Goal: Task Accomplishment & Management: Manage account settings

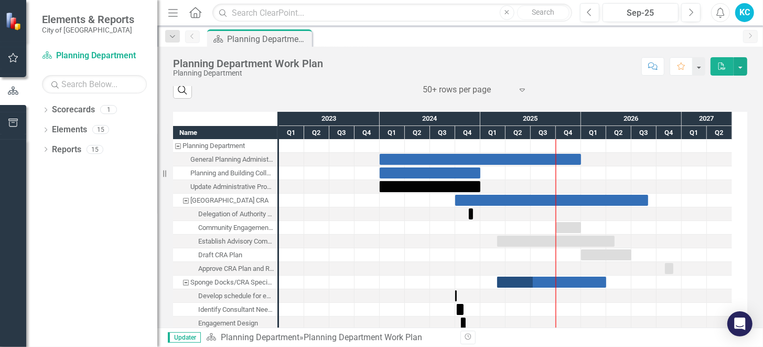
scroll to position [428, 0]
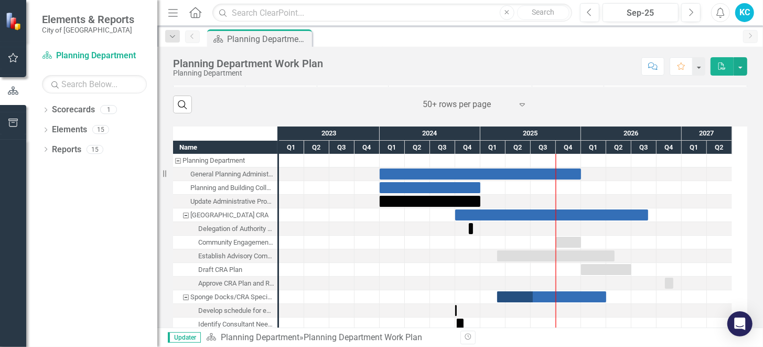
click at [206, 186] on div "Planning and Building Collaboration" at bounding box center [232, 188] width 84 height 14
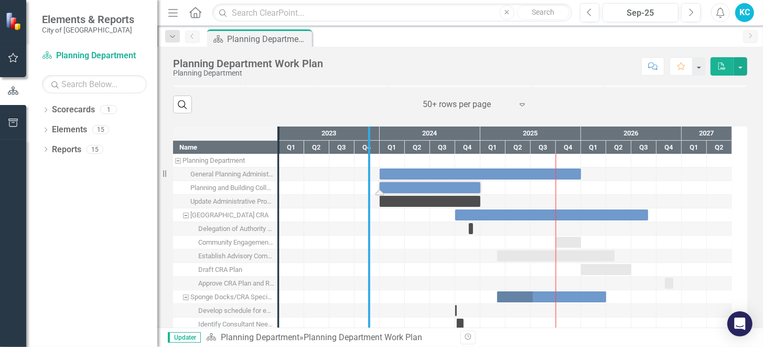
drag, startPoint x: 282, startPoint y: 173, endPoint x: 373, endPoint y: 177, distance: 90.8
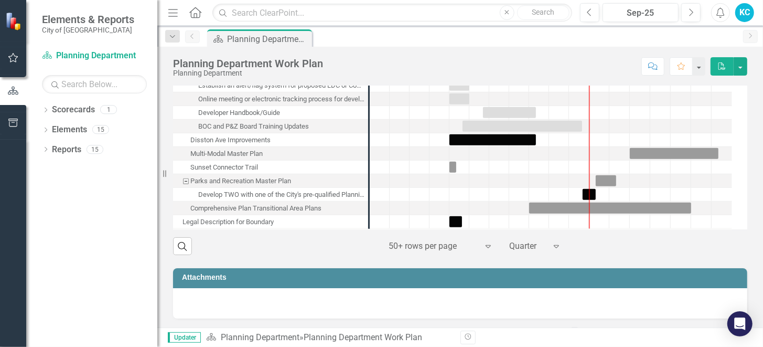
scroll to position [195, 0]
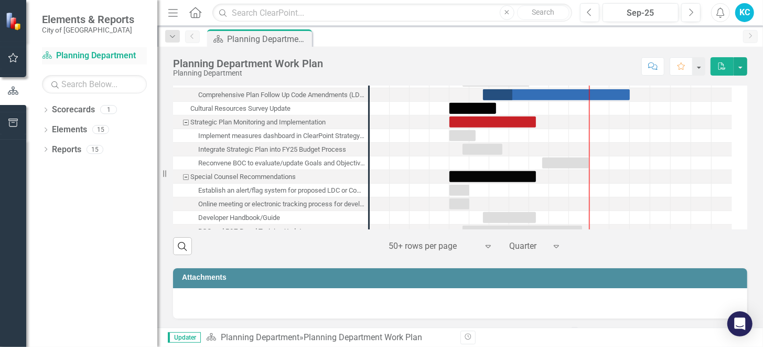
click at [119, 58] on link "Scorecard Planning Department" at bounding box center [94, 56] width 105 height 12
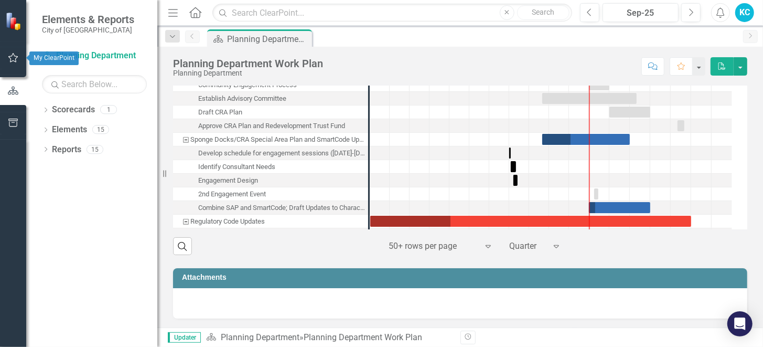
click at [13, 55] on icon "button" at bounding box center [13, 57] width 11 height 8
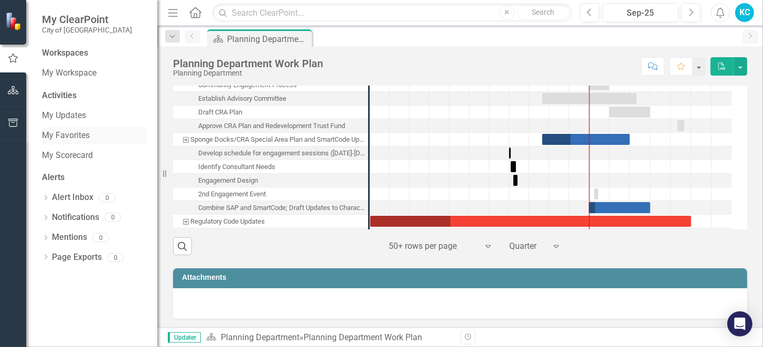
click at [72, 141] on link "My Favorites" at bounding box center [94, 136] width 105 height 12
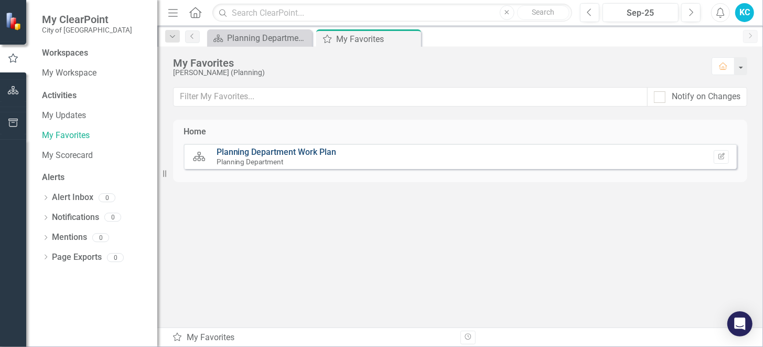
click at [241, 147] on link "Planning Department Work Plan" at bounding box center [277, 152] width 120 height 10
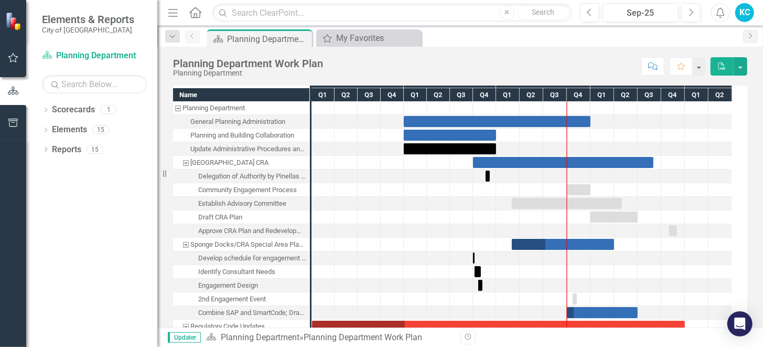
click at [260, 122] on div "General Planning Administration" at bounding box center [237, 122] width 95 height 14
click at [258, 121] on div "General Planning Administration" at bounding box center [237, 122] width 95 height 14
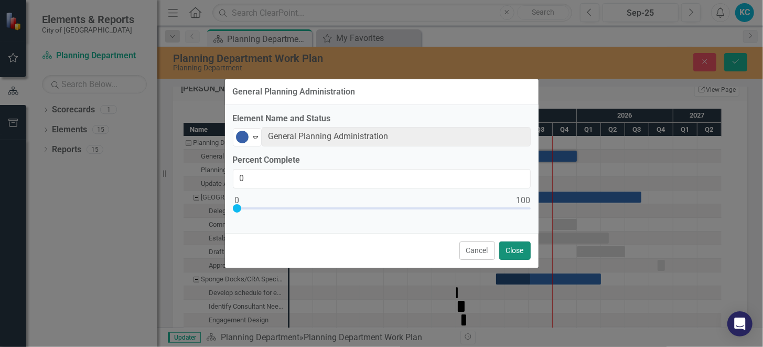
click at [508, 247] on button "Close" at bounding box center [514, 250] width 31 height 18
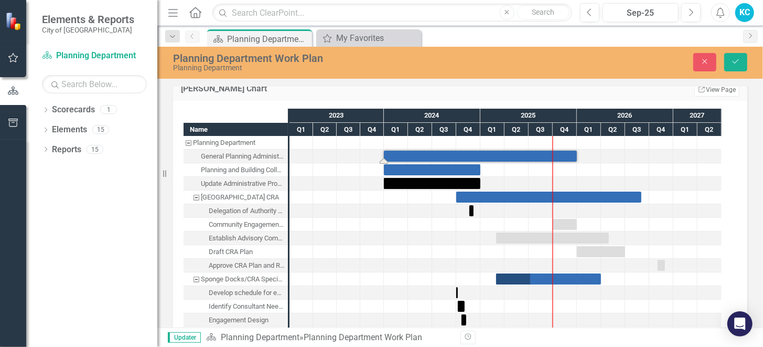
click at [255, 169] on div "Planning and Building Collaboration" at bounding box center [243, 170] width 84 height 14
click at [196, 194] on div "Central Tarpon Springs CRA" at bounding box center [195, 197] width 9 height 14
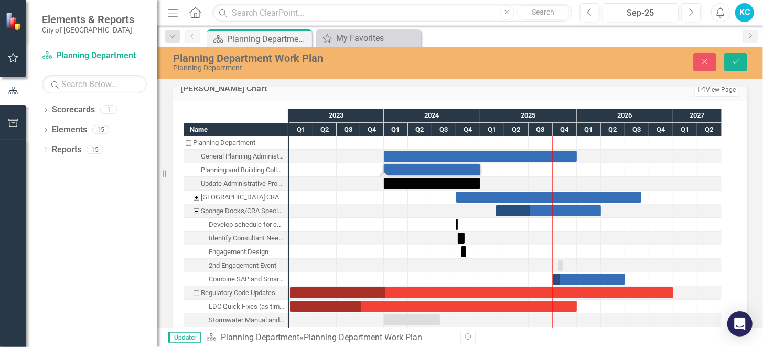
click at [196, 210] on div "Sponge Docks/CRA Special Area Plan and SmartCode Updates" at bounding box center [195, 211] width 9 height 14
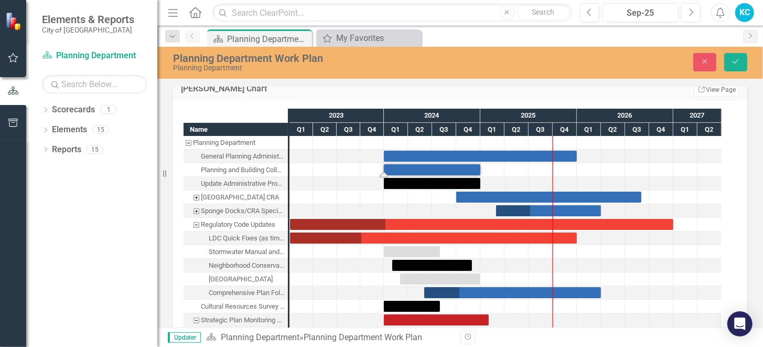
click at [196, 222] on div "Regulatory Code Updates" at bounding box center [195, 225] width 9 height 14
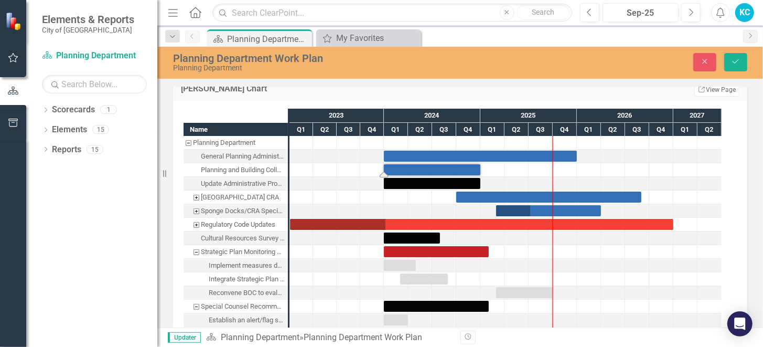
click at [191, 252] on div "Strategic Plan Monitoring and Implementation" at bounding box center [195, 252] width 9 height 14
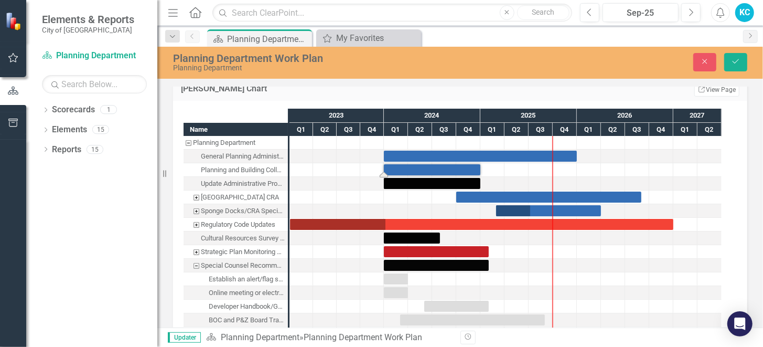
scroll to position [52, 0]
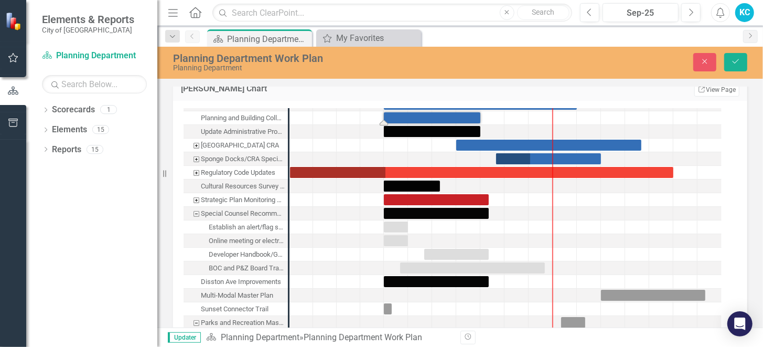
click at [196, 211] on div "Special Counsel Recommendations" at bounding box center [195, 214] width 9 height 14
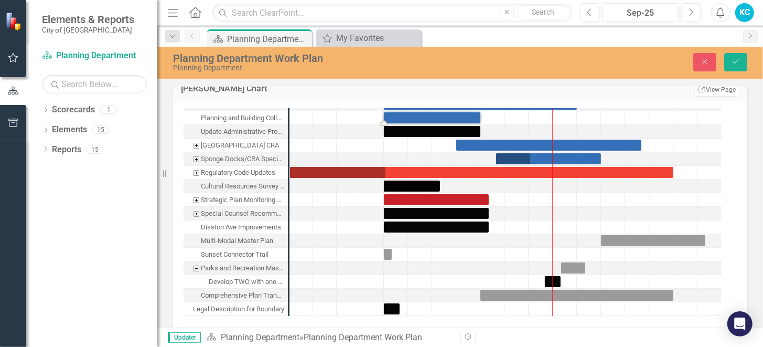
click at [196, 266] on div "Parks and Recreation Master Plan" at bounding box center [195, 268] width 9 height 14
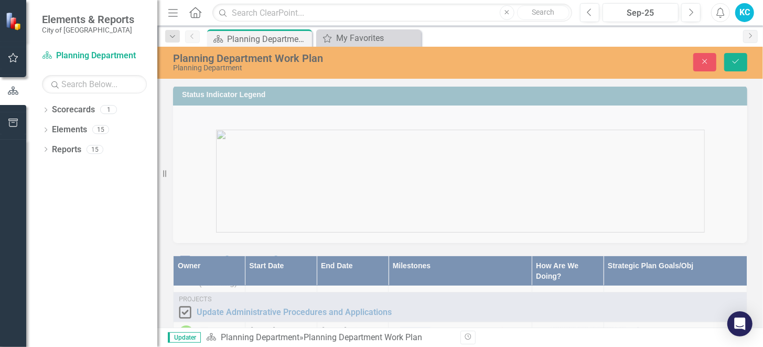
scroll to position [0, 0]
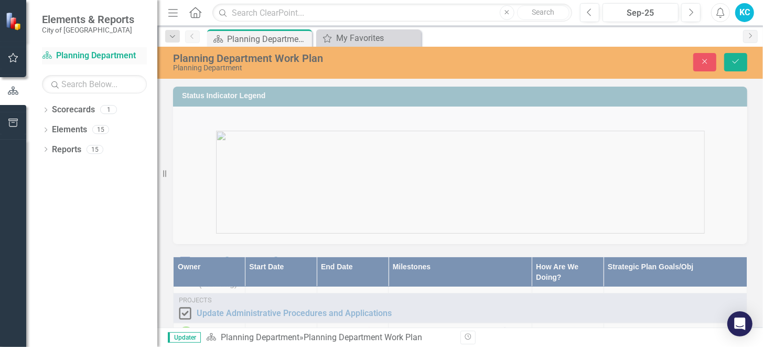
click at [71, 55] on link "Scorecard Planning Department" at bounding box center [94, 56] width 105 height 12
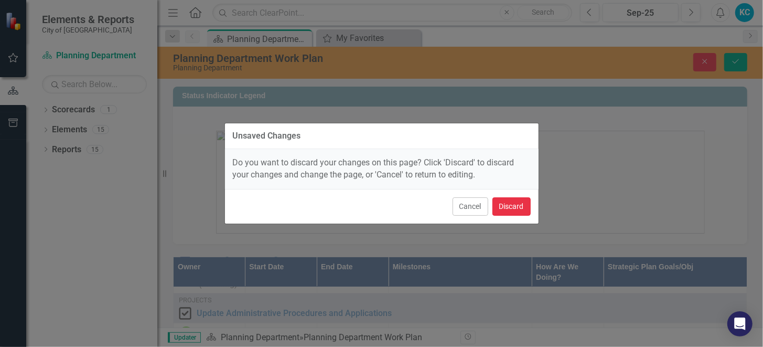
click at [526, 200] on button "Discard" at bounding box center [511, 206] width 38 height 18
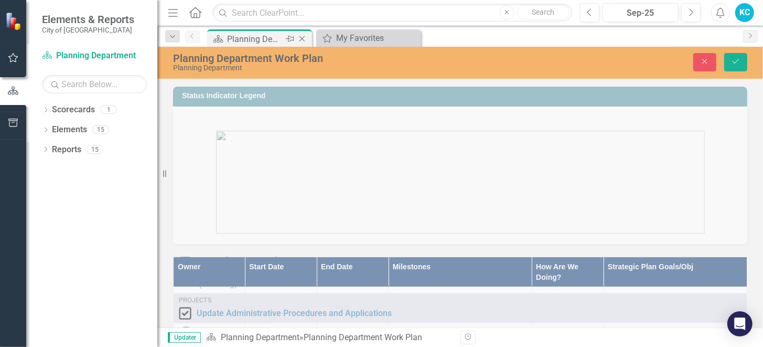
click at [244, 36] on div "Planning Department Work Plan" at bounding box center [255, 39] width 56 height 13
click at [176, 13] on icon "Menu" at bounding box center [173, 12] width 14 height 11
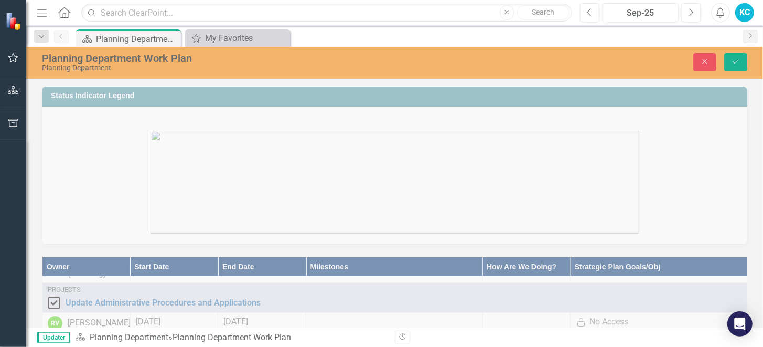
click at [17, 20] on img at bounding box center [14, 21] width 18 height 18
click at [15, 84] on button "button" at bounding box center [14, 91] width 24 height 22
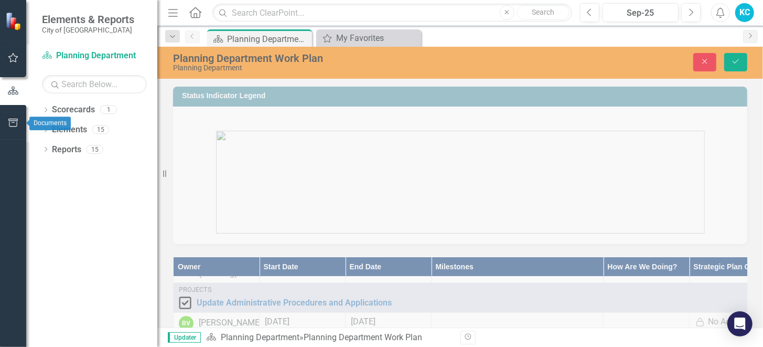
click at [13, 123] on icon "button" at bounding box center [12, 122] width 9 height 8
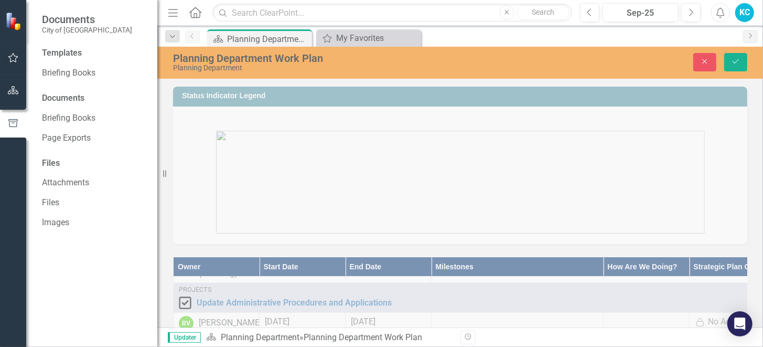
click at [199, 10] on icon at bounding box center [195, 12] width 12 height 11
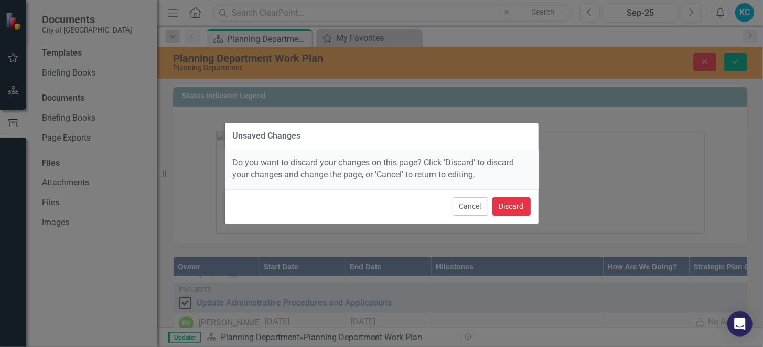
click at [516, 205] on button "Discard" at bounding box center [511, 206] width 38 height 18
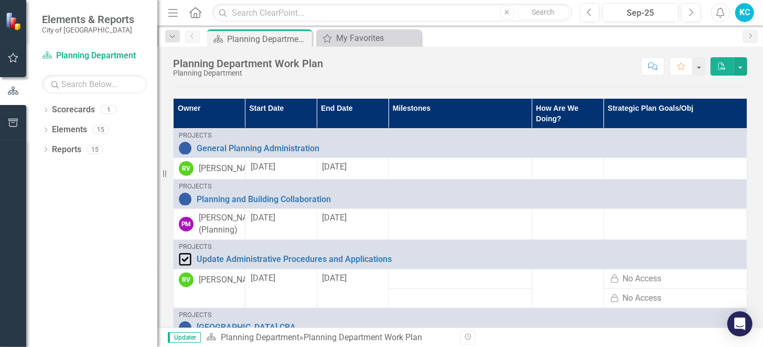
scroll to position [52, 0]
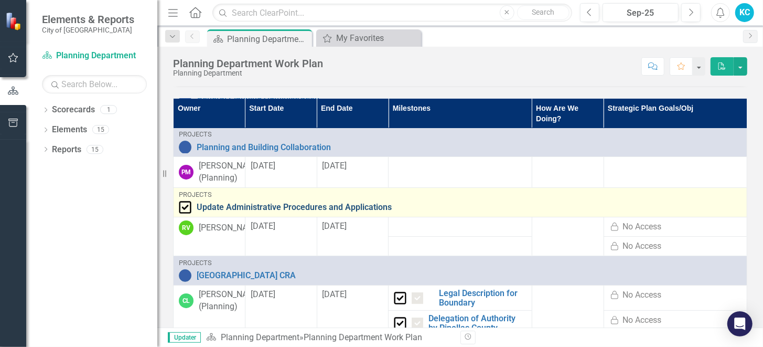
click at [326, 212] on link "Update Administrative Procedures and Applications" at bounding box center [469, 206] width 545 height 9
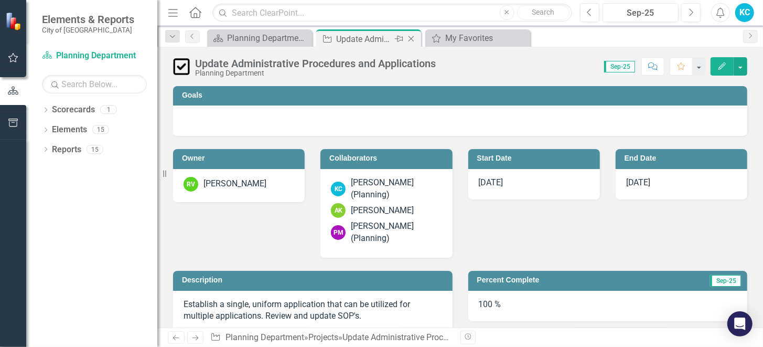
click at [413, 38] on icon "Close" at bounding box center [411, 39] width 10 height 8
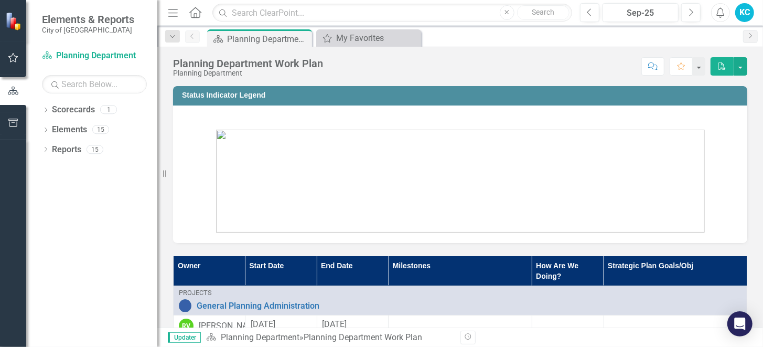
scroll to position [209, 0]
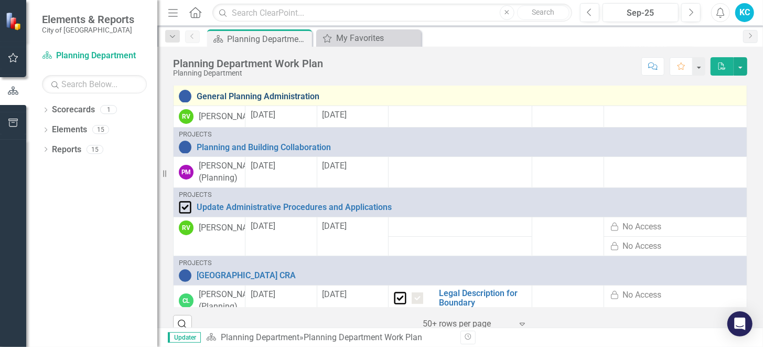
click at [260, 92] on link "General Planning Administration" at bounding box center [469, 96] width 545 height 9
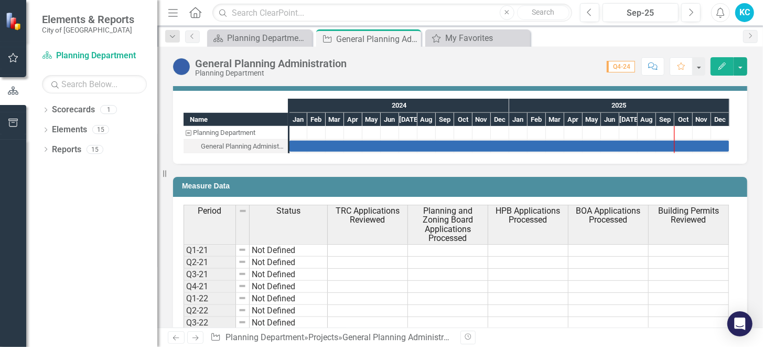
scroll to position [639, 0]
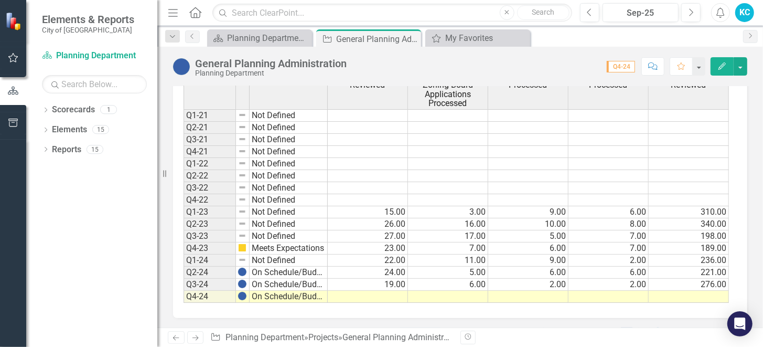
click at [272, 268] on td "On Schedule/Budget" at bounding box center [289, 272] width 78 height 12
click at [257, 278] on td "On Schedule/Budget" at bounding box center [289, 284] width 78 height 12
click at [204, 295] on td "Q4-24" at bounding box center [210, 296] width 52 height 12
click at [624, 68] on span "Q4-24" at bounding box center [621, 67] width 28 height 12
click at [622, 64] on span "Q4-24" at bounding box center [621, 67] width 28 height 12
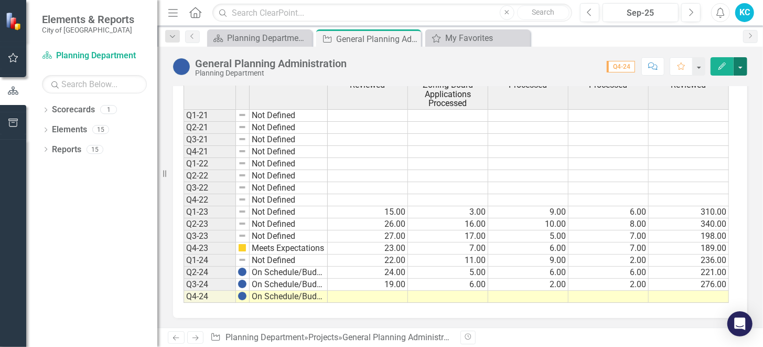
click at [737, 67] on button "button" at bounding box center [741, 66] width 14 height 18
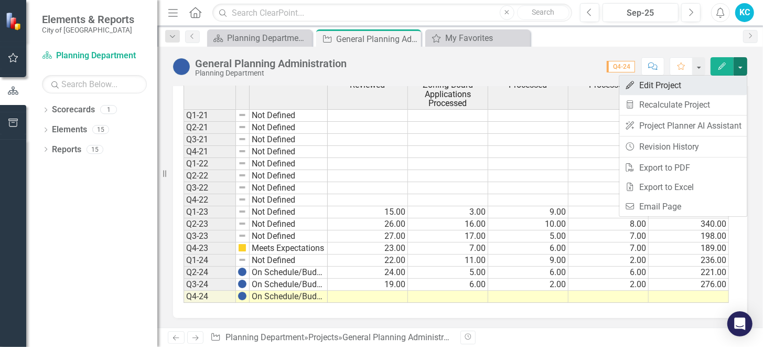
click at [668, 83] on link "Edit Edit Project" at bounding box center [682, 85] width 127 height 19
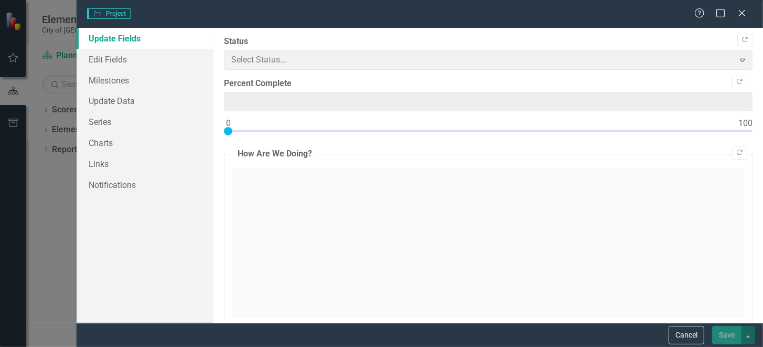
type input "0"
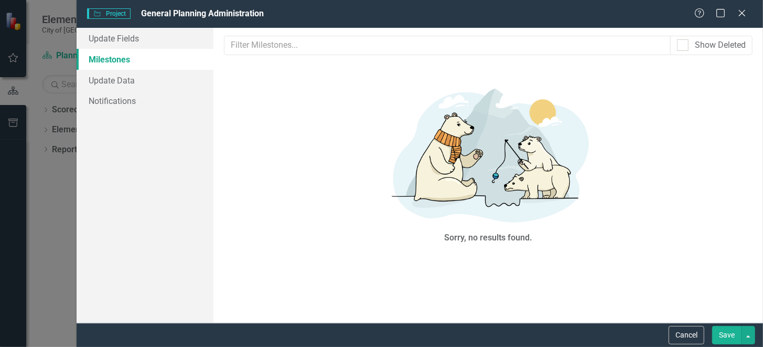
scroll to position [0, 0]
click at [120, 34] on link "Update Fields" at bounding box center [145, 38] width 137 height 21
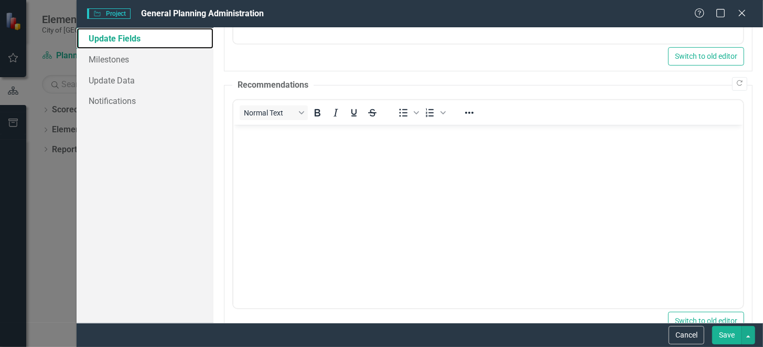
scroll to position [640, 0]
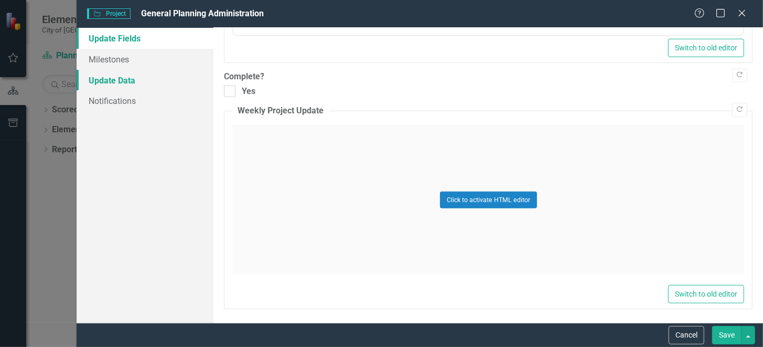
click at [118, 83] on link "Update Data" at bounding box center [145, 80] width 137 height 21
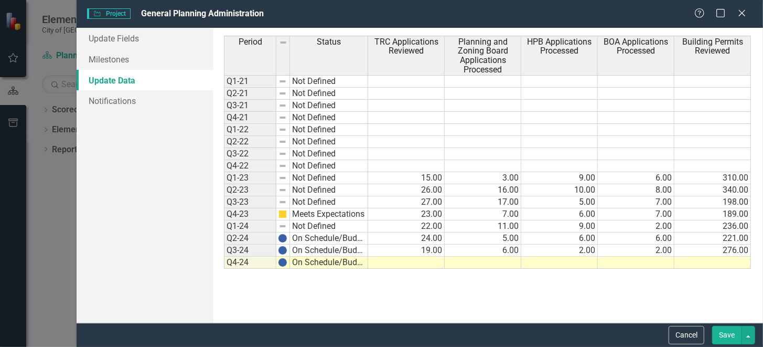
click at [236, 260] on td "Q4-24" at bounding box center [250, 262] width 52 height 12
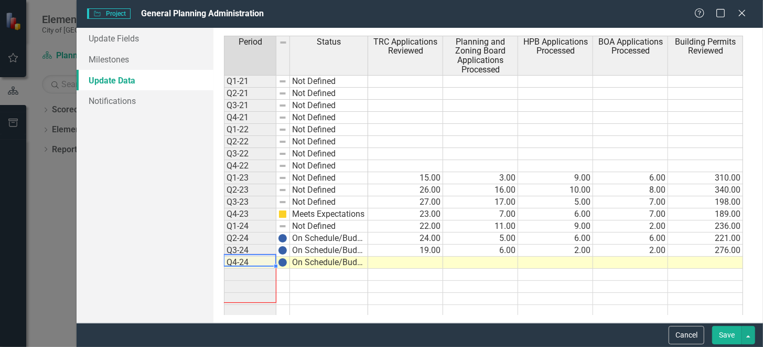
drag, startPoint x: 274, startPoint y: 265, endPoint x: 276, endPoint y: 292, distance: 26.8
click at [224, 317] on div at bounding box center [224, 317] width 0 height 0
click at [254, 271] on td at bounding box center [250, 274] width 52 height 12
click at [281, 275] on td at bounding box center [283, 274] width 14 height 12
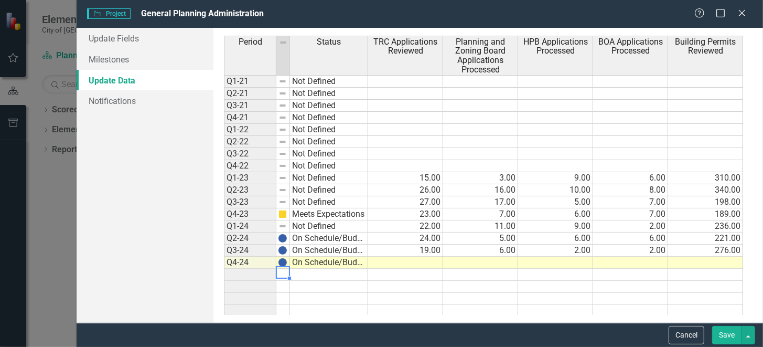
click at [242, 273] on td at bounding box center [250, 274] width 52 height 12
click at [243, 215] on td "Q4-23" at bounding box center [250, 214] width 52 height 12
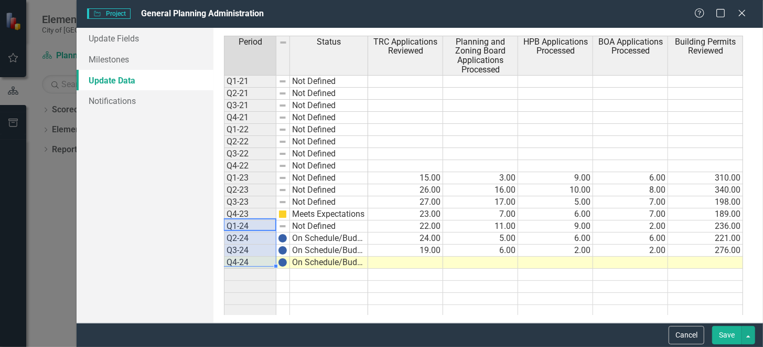
drag, startPoint x: 243, startPoint y: 221, endPoint x: 242, endPoint y: 255, distance: 34.1
click at [242, 255] on tbody "Q1-21 Not Defined Q2-21 Not Defined Q3-21 Not Defined Q4-21 Not Defined Q1-22 N…" at bounding box center [296, 196] width 144 height 242
drag, startPoint x: 275, startPoint y: 265, endPoint x: 274, endPoint y: 306, distance: 40.9
click at [224, 306] on div "Period Status Q1-21 Not Defined Q2-21 Not Defined Q3-21 Not Defined Q4-21 Not D…" at bounding box center [224, 176] width 0 height 281
click at [238, 270] on td at bounding box center [250, 274] width 52 height 12
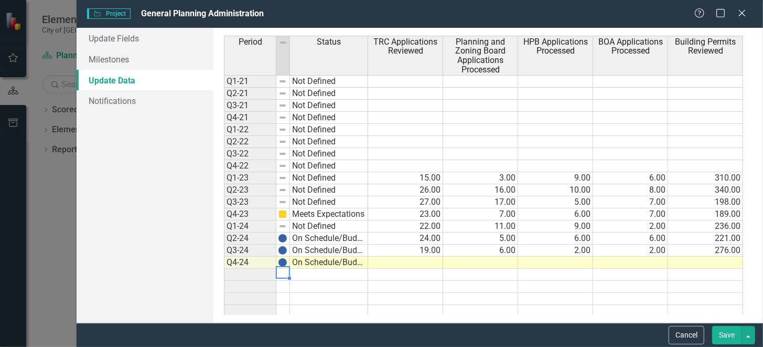
click at [283, 270] on td at bounding box center [283, 274] width 14 height 12
click at [324, 276] on td at bounding box center [329, 274] width 78 height 12
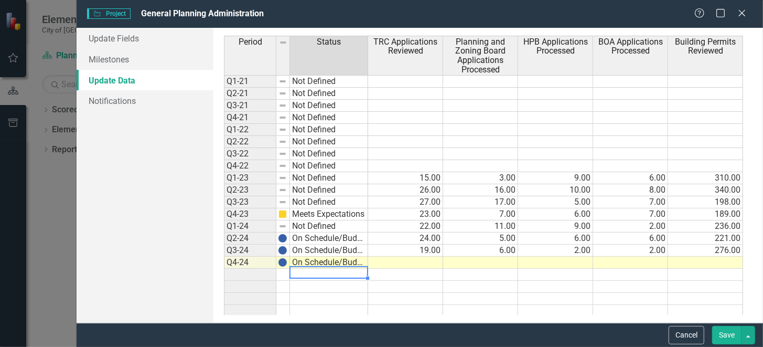
click at [238, 270] on td at bounding box center [250, 274] width 52 height 12
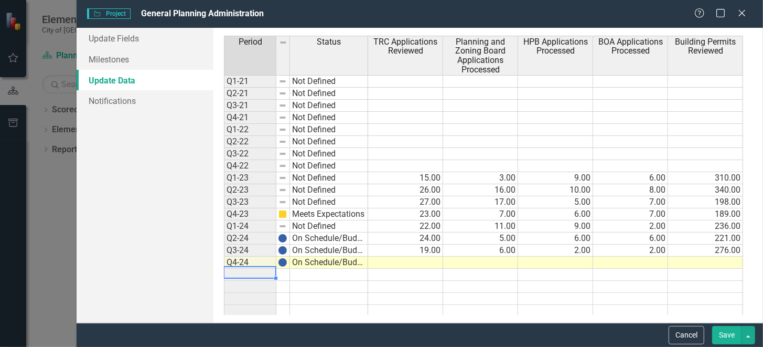
click at [236, 270] on td at bounding box center [250, 274] width 52 height 12
click at [232, 256] on td "Q4-24" at bounding box center [250, 262] width 52 height 12
click at [246, 275] on td at bounding box center [250, 274] width 52 height 12
click at [246, 274] on td at bounding box center [250, 274] width 52 height 12
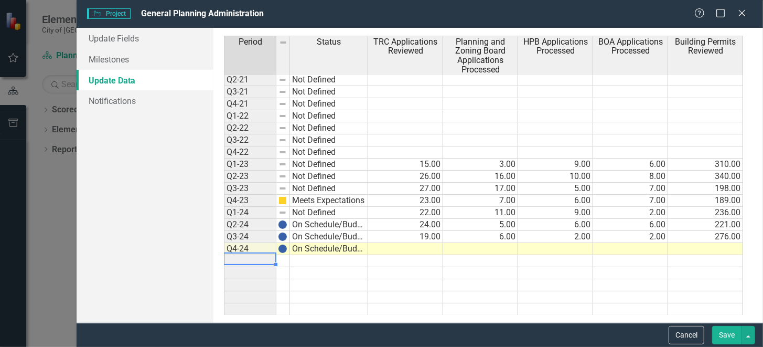
scroll to position [0, 0]
